Goal: Transaction & Acquisition: Purchase product/service

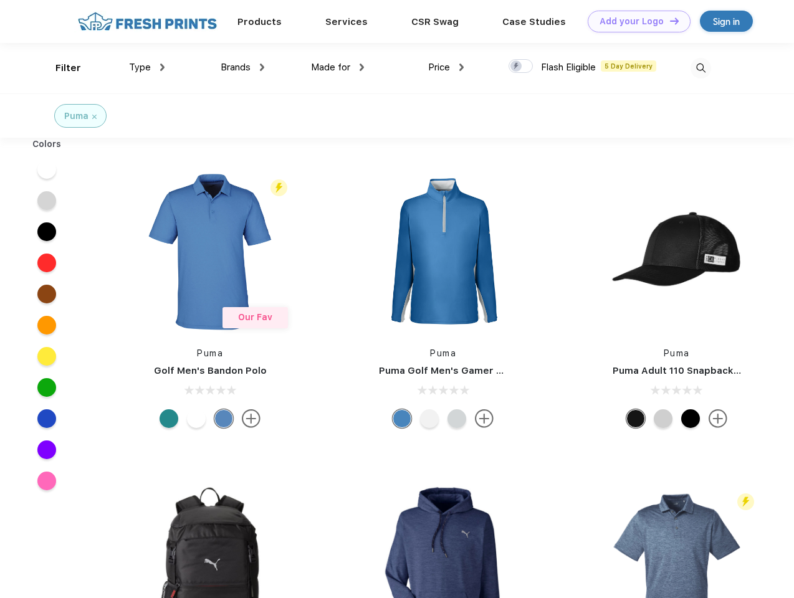
click at [635, 21] on link "Add your Logo Design Tool" at bounding box center [639, 22] width 103 height 22
click at [0, 0] on div "Design Tool" at bounding box center [0, 0] width 0 height 0
click at [669, 21] on link "Add your Logo Design Tool" at bounding box center [639, 22] width 103 height 22
click at [60, 68] on div "Filter" at bounding box center [68, 68] width 26 height 14
click at [147, 67] on span "Type" at bounding box center [140, 67] width 22 height 11
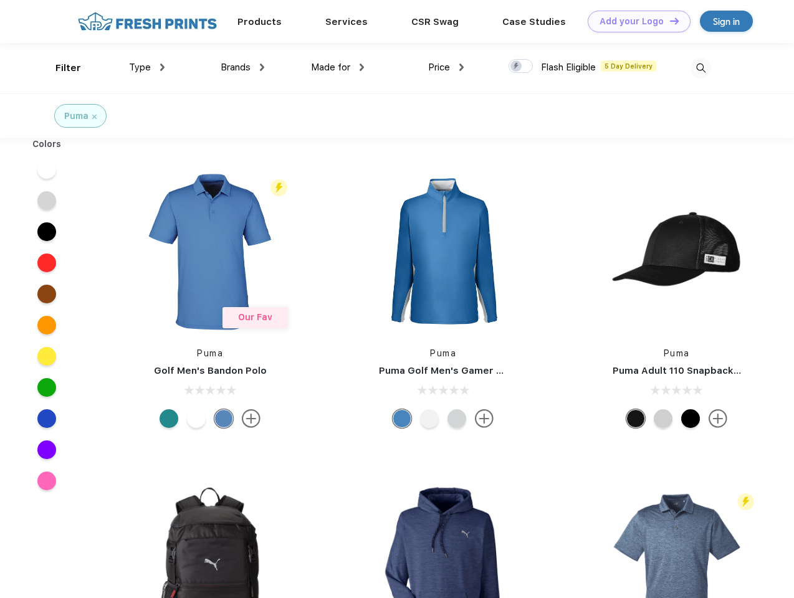
click at [242, 67] on span "Brands" at bounding box center [236, 67] width 30 height 11
click at [338, 67] on span "Made for" at bounding box center [330, 67] width 39 height 11
click at [446, 67] on span "Price" at bounding box center [439, 67] width 22 height 11
click at [521, 67] on div at bounding box center [521, 66] width 24 height 14
click at [517, 67] on input "checkbox" at bounding box center [513, 63] width 8 height 8
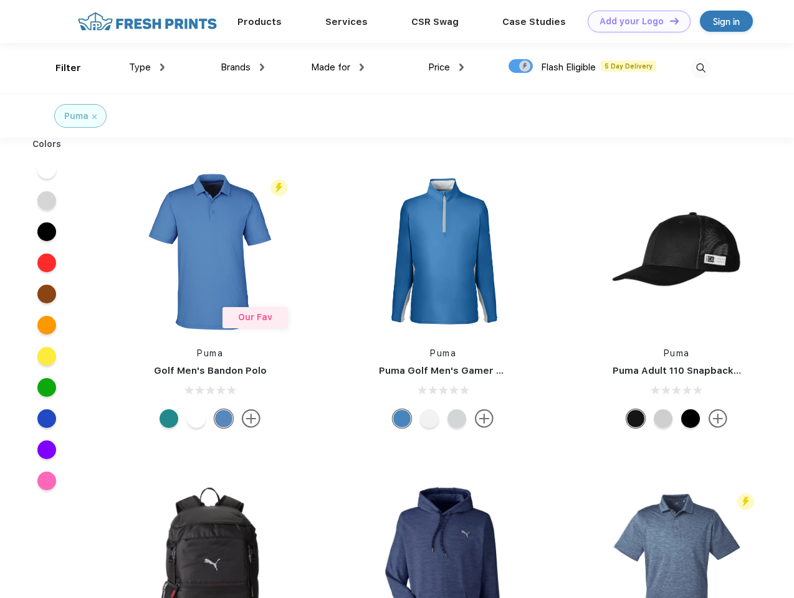
click at [701, 68] on img at bounding box center [701, 68] width 21 height 21
